Goal: Book appointment/travel/reservation

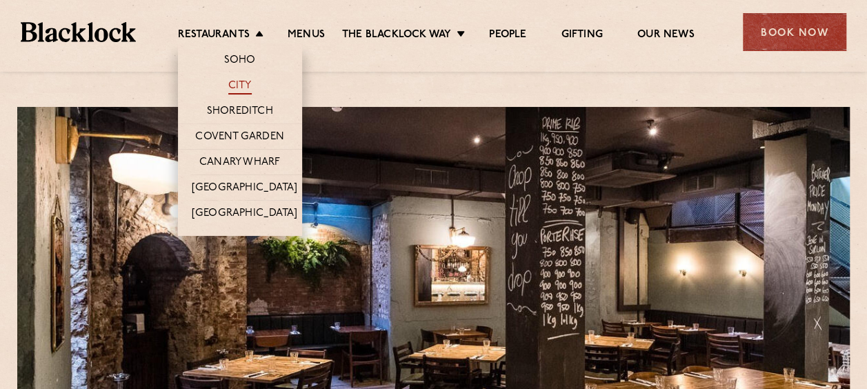
click at [240, 83] on link "City" at bounding box center [239, 86] width 23 height 15
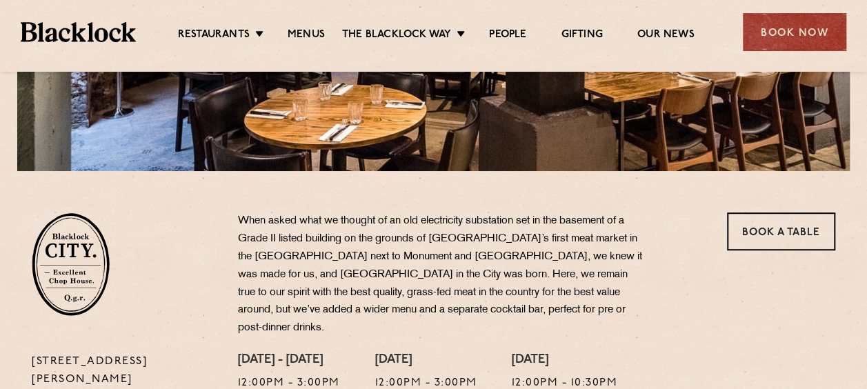
scroll to position [414, 0]
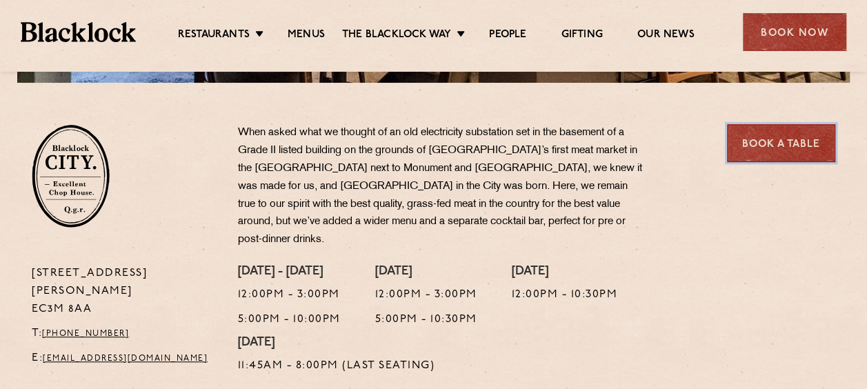
click at [781, 147] on link "Book a Table" at bounding box center [781, 143] width 108 height 38
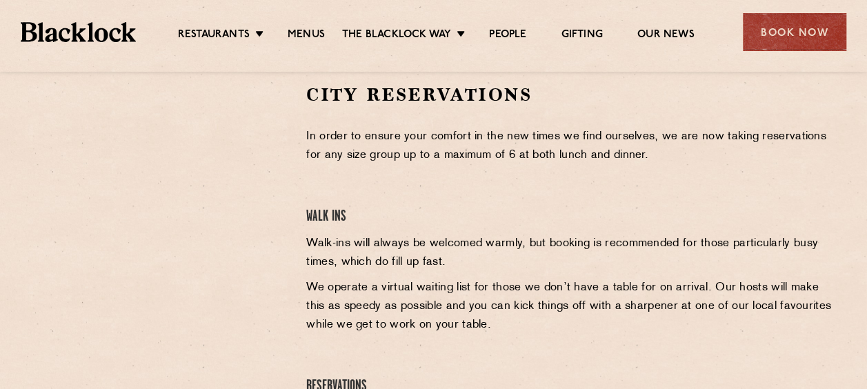
scroll to position [414, 0]
